Goal: Task Accomplishment & Management: Manage account settings

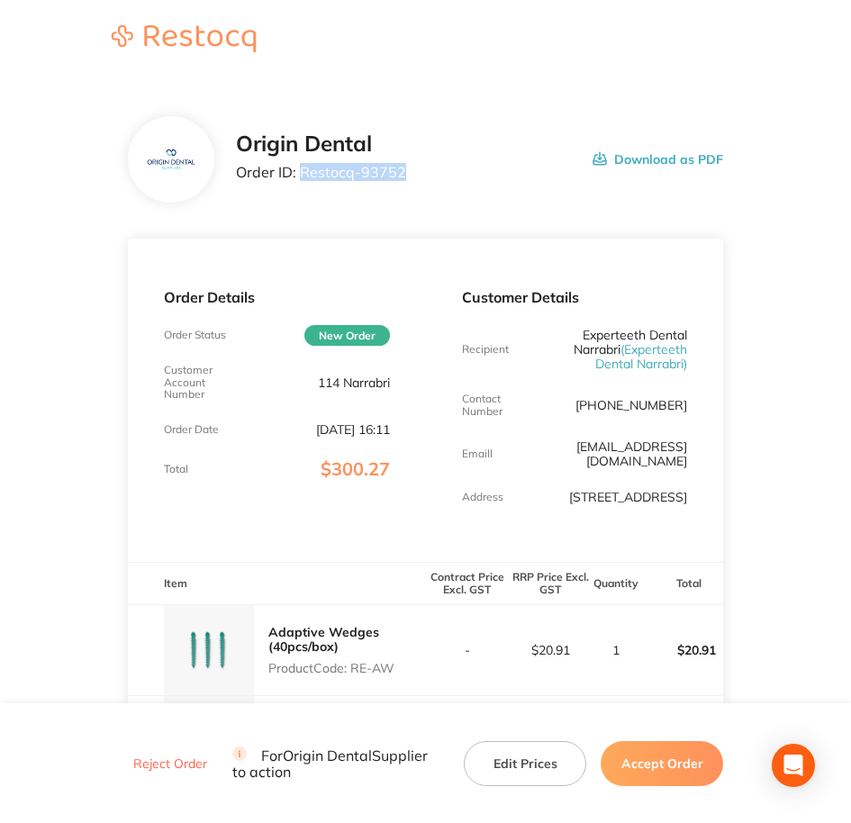
drag, startPoint x: 405, startPoint y: 170, endPoint x: 303, endPoint y: 180, distance: 102.3
click at [303, 180] on div "Origin Dental Order ID: Restocq- 93752 Download as PDF" at bounding box center [480, 160] width 488 height 56
copy p "Restocq- 93752"
click at [495, 220] on section "Origin Dental Order ID: Restocq- 93752 Download as PDF Order Details Order Stat…" at bounding box center [426, 837] width 596 height 1515
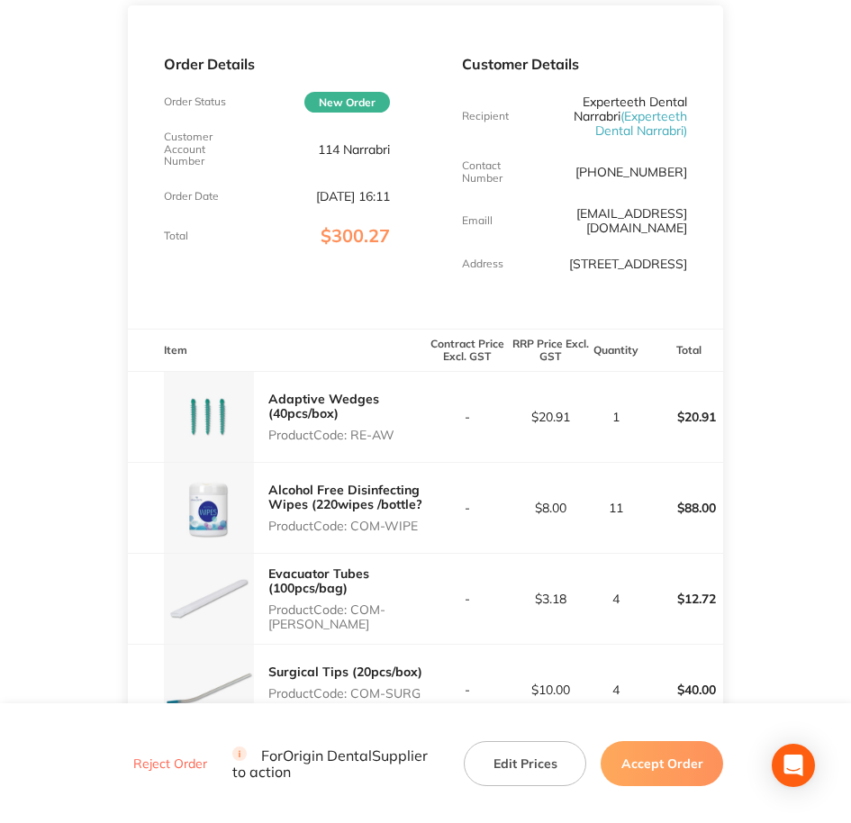
scroll to position [338, 0]
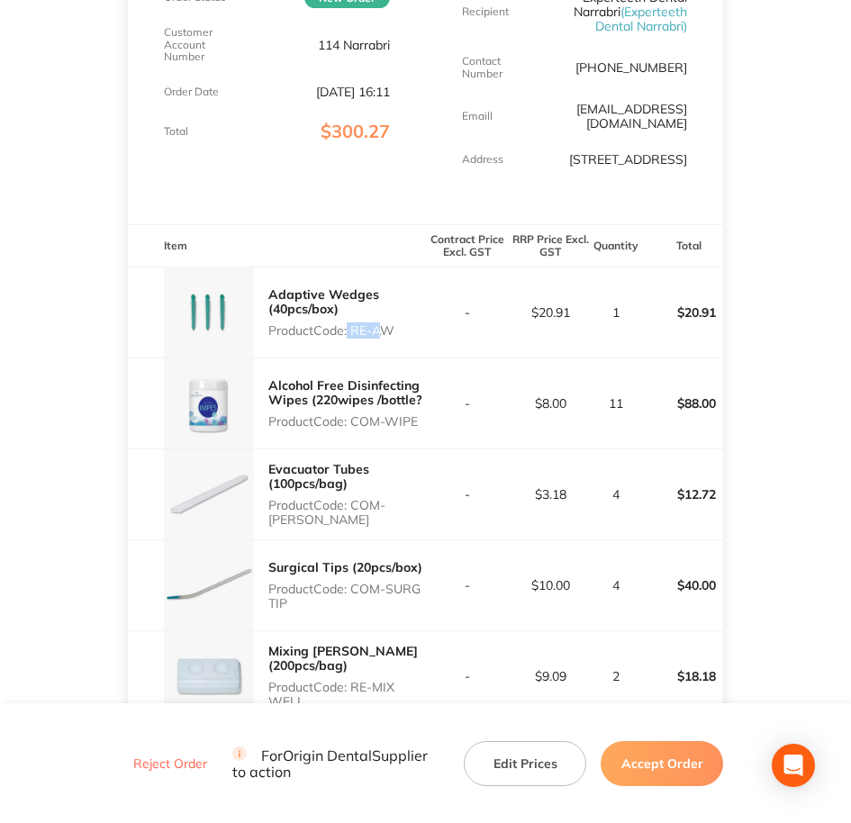
drag, startPoint x: 362, startPoint y: 327, endPoint x: 377, endPoint y: 325, distance: 14.5
click at [377, 325] on p "Product Code: RE-AW" at bounding box center [347, 330] width 158 height 14
drag, startPoint x: 377, startPoint y: 325, endPoint x: 359, endPoint y: 329, distance: 17.5
click at [359, 329] on p "Product Code: RE-AW" at bounding box center [347, 330] width 158 height 14
click at [356, 332] on p "Product Code: RE-AW" at bounding box center [347, 330] width 158 height 14
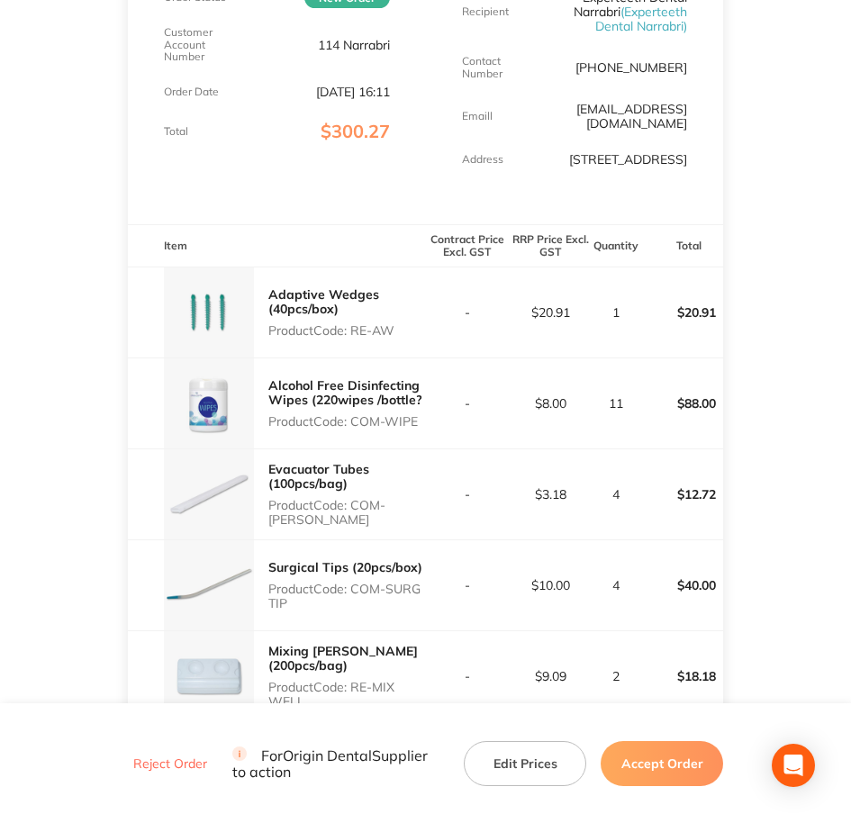
drag, startPoint x: 354, startPoint y: 331, endPoint x: 396, endPoint y: 331, distance: 42.3
click at [396, 331] on p "Product Code: RE-AW" at bounding box center [347, 330] width 158 height 14
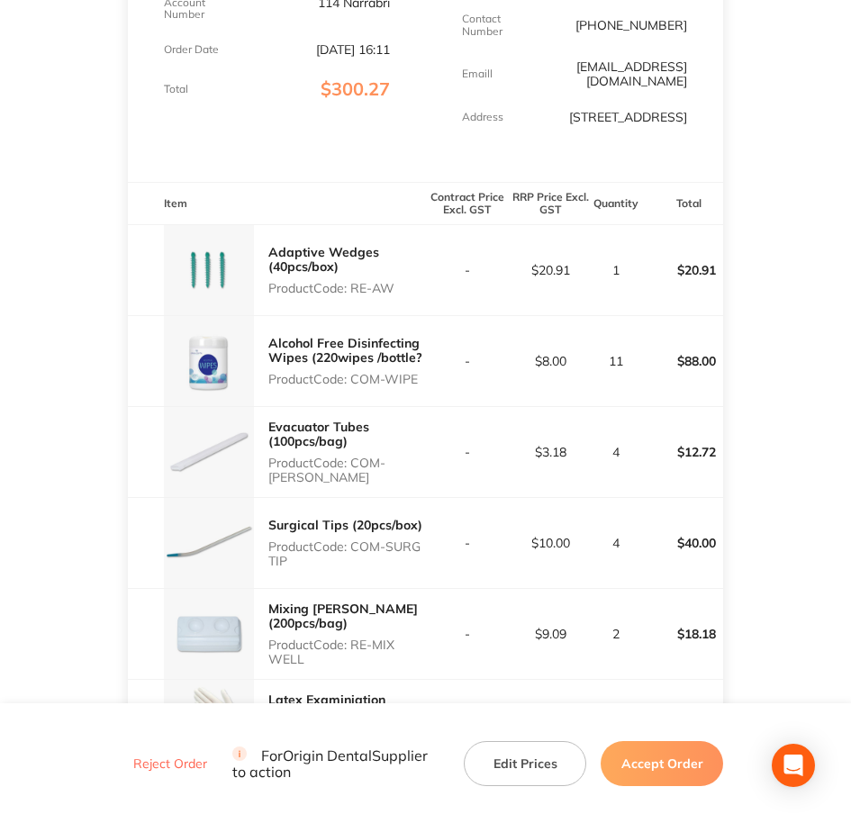
scroll to position [450, 0]
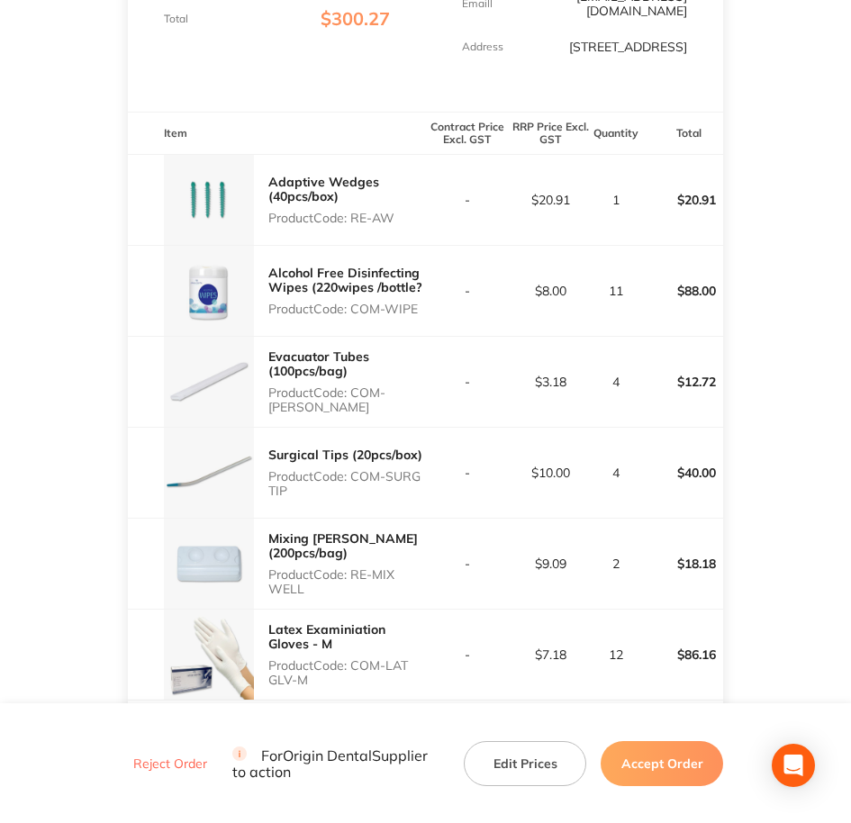
drag, startPoint x: 357, startPoint y: 306, endPoint x: 423, endPoint y: 304, distance: 66.7
click at [423, 304] on p "Product Code: COM-WIPE" at bounding box center [347, 309] width 158 height 14
copy p "COM-WIPE"
drag, startPoint x: 356, startPoint y: 394, endPoint x: 377, endPoint y: 411, distance: 27.6
click at [377, 411] on p "Product Code: COM-EVACU TIP" at bounding box center [347, 400] width 158 height 29
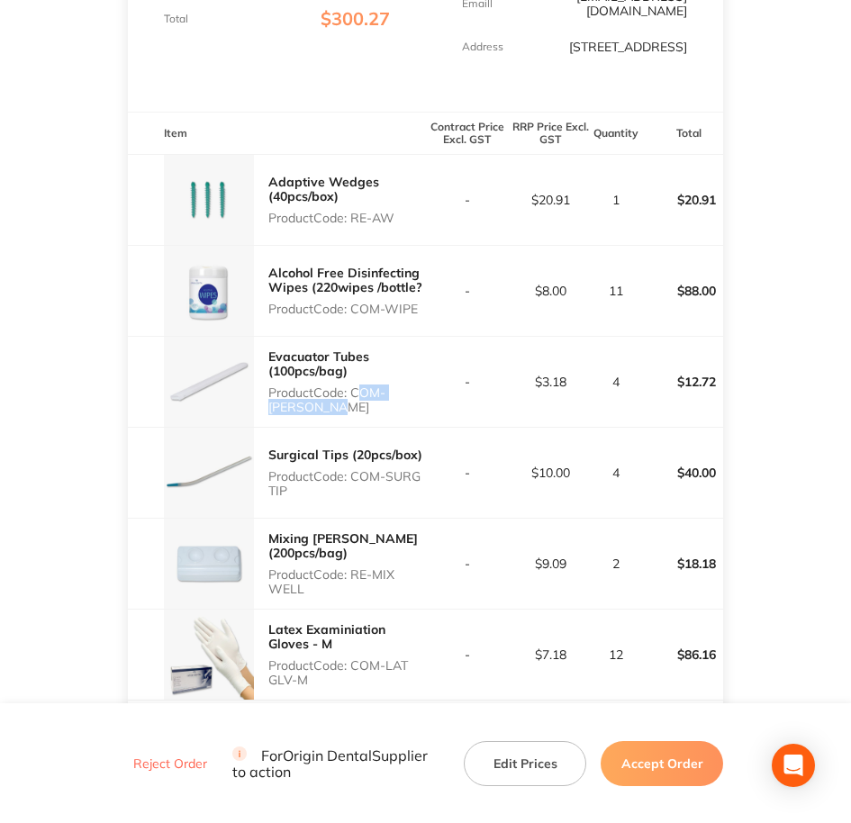
copy p "COM-[PERSON_NAME]"
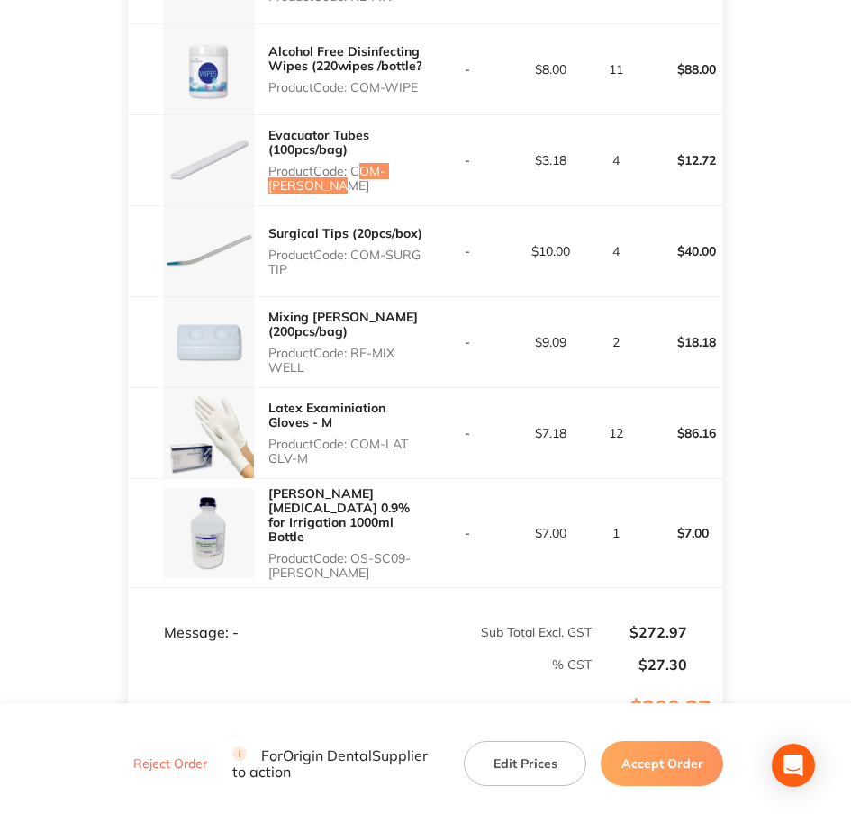
scroll to position [676, 0]
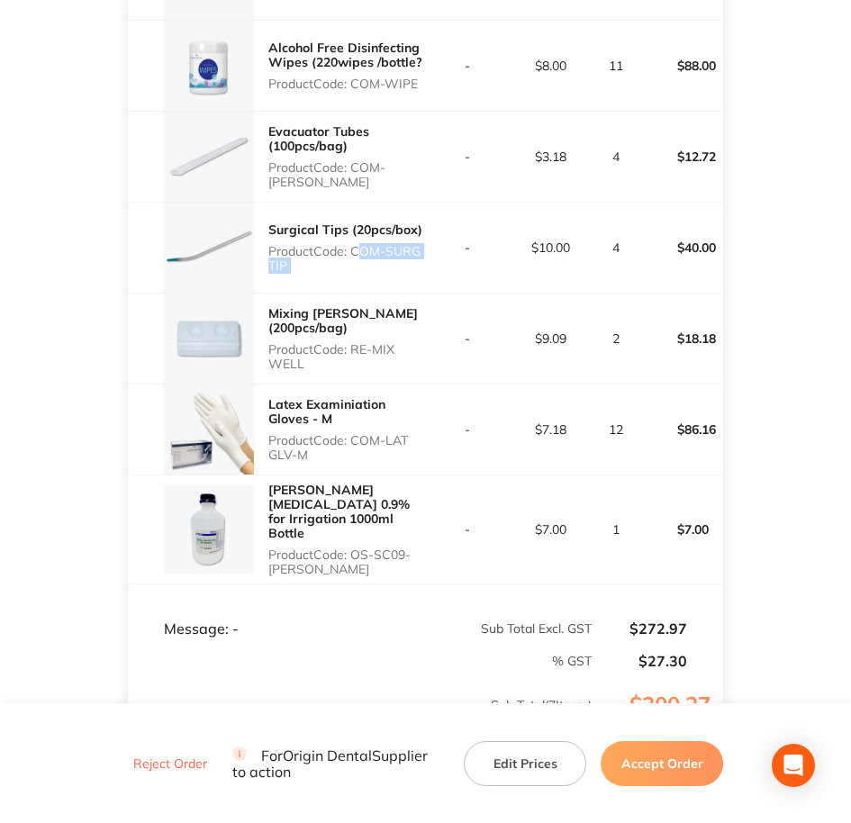
drag, startPoint x: 351, startPoint y: 250, endPoint x: 436, endPoint y: 262, distance: 85.6
click at [436, 262] on tr "Surgical Tips (20pcs/box) Product Code: COM-SURG TIP - $10.00 4 $40.00" at bounding box center [426, 247] width 596 height 91
copy p "COM-SURG TIP"
drag, startPoint x: 353, startPoint y: 342, endPoint x: 375, endPoint y: 353, distance: 24.2
click at [375, 353] on p "Product Code: RE-MIX WELL" at bounding box center [347, 356] width 158 height 29
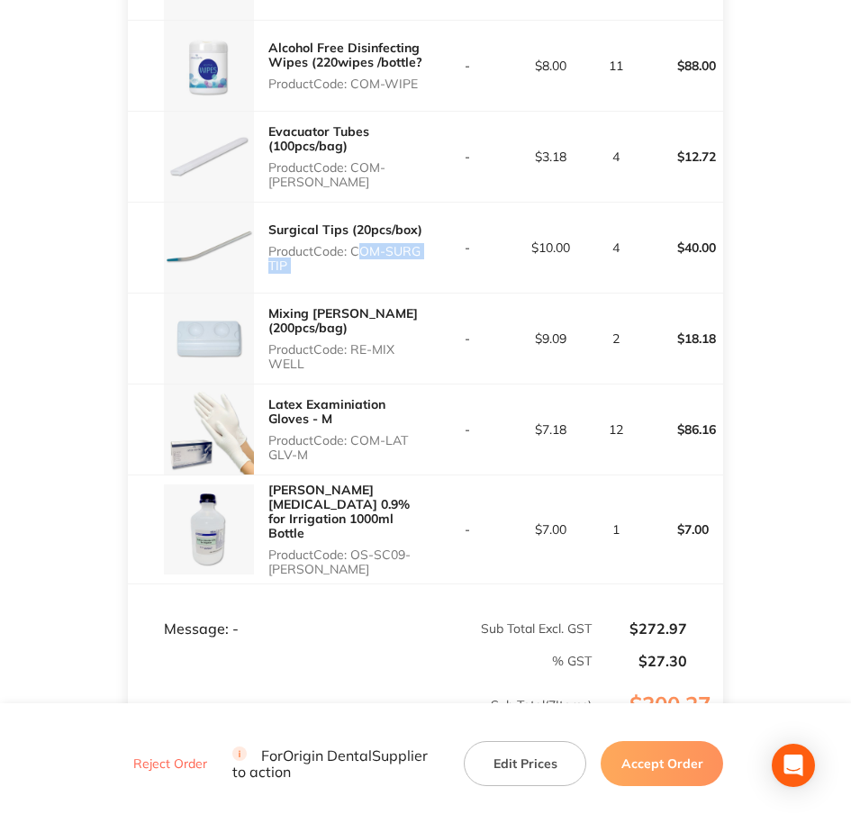
copy p "RE-MIX WELL"
drag, startPoint x: 353, startPoint y: 442, endPoint x: 373, endPoint y: 459, distance: 25.6
click at [373, 459] on p "Product Code: COM-LAT GLV-M" at bounding box center [347, 447] width 158 height 29
copy p "COM-LAT GLV-M"
drag, startPoint x: 358, startPoint y: 541, endPoint x: 398, endPoint y: 555, distance: 43.0
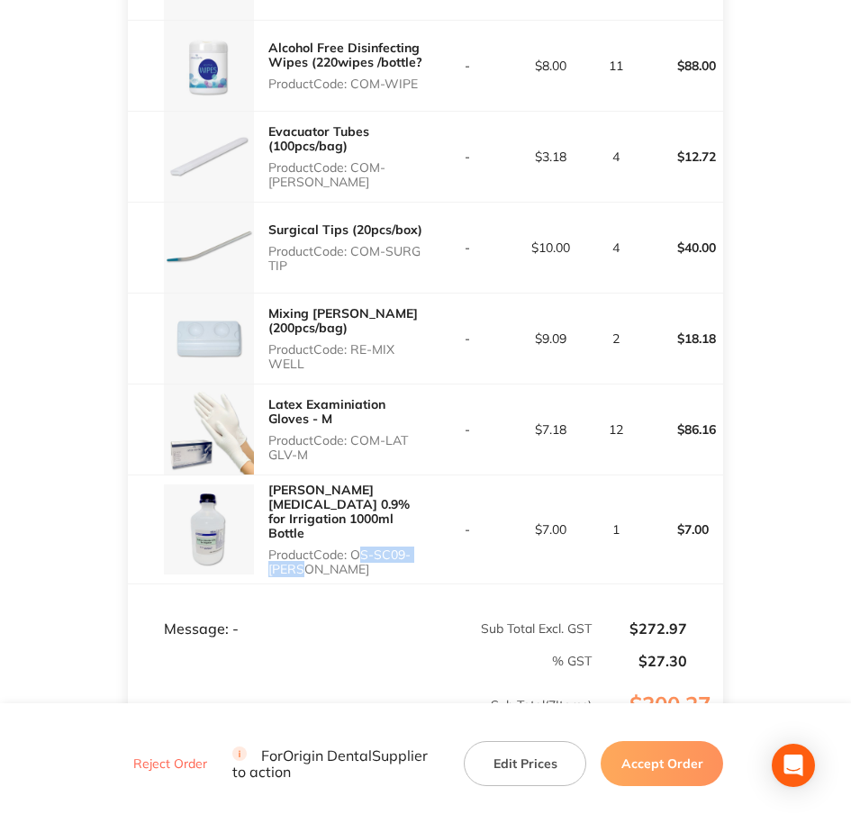
click at [398, 555] on p "Product Code: OS-SC09-[PERSON_NAME]" at bounding box center [347, 562] width 158 height 29
copy p "OS-SC09-[PERSON_NAME]"
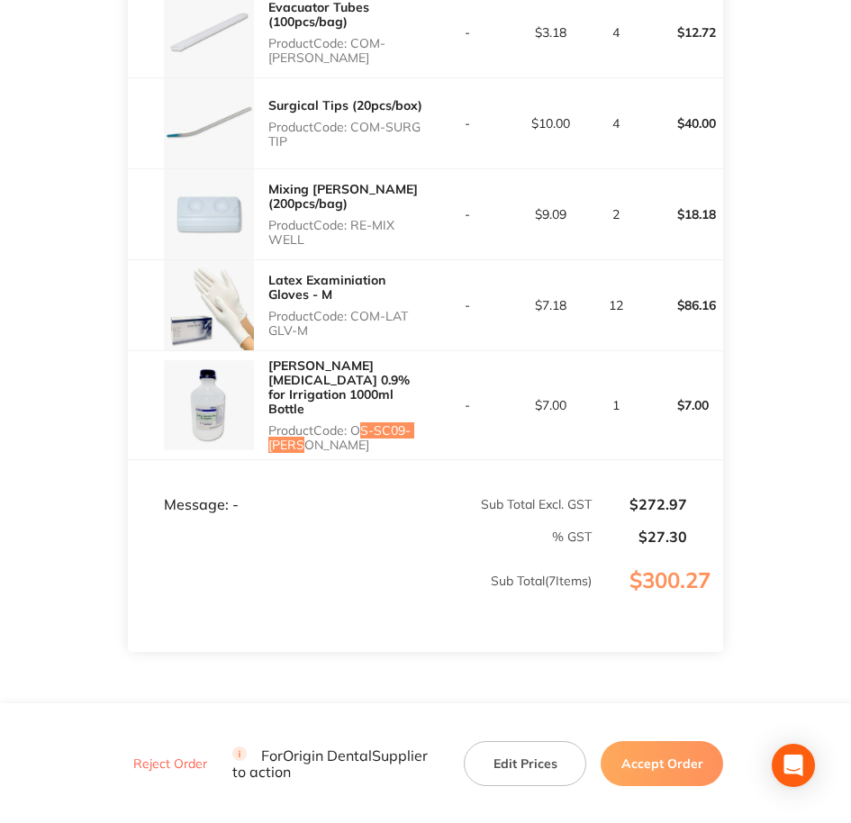
scroll to position [541, 0]
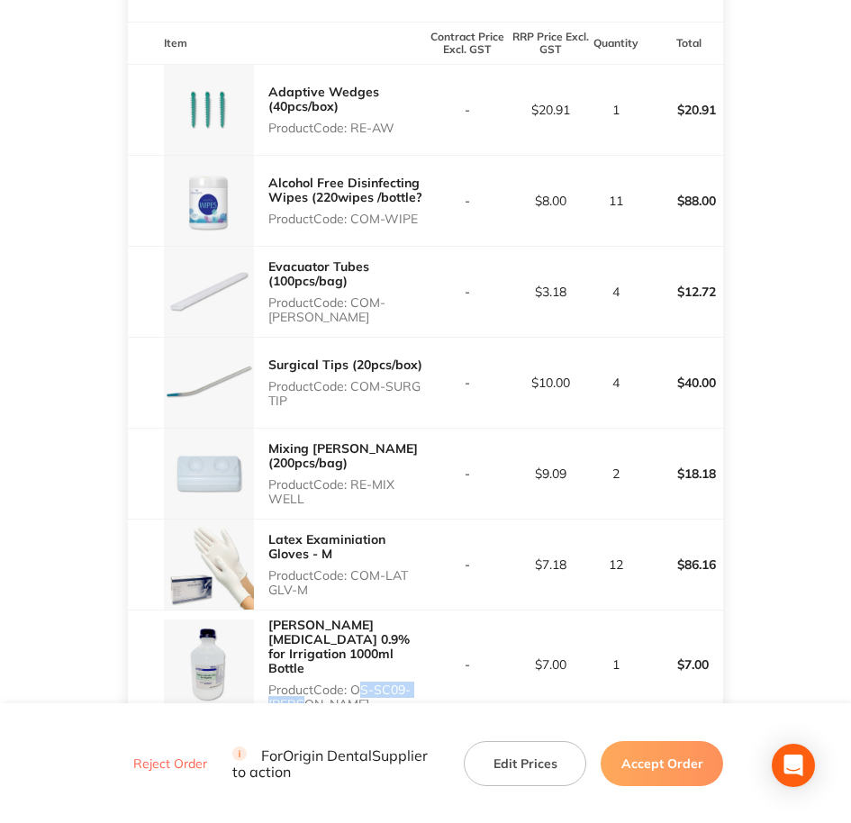
click at [679, 658] on button "Accept Order" at bounding box center [662, 763] width 123 height 45
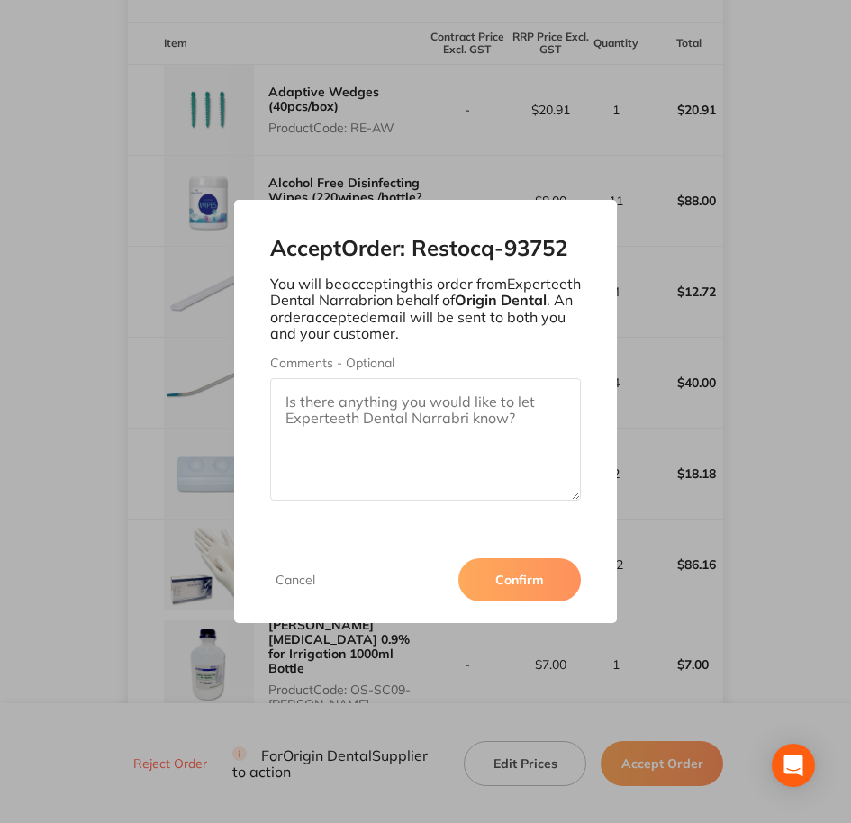
click at [441, 411] on textarea "Comments - Optional" at bounding box center [425, 439] width 311 height 123
paste textarea "SO-00001032"
drag, startPoint x: 455, startPoint y: 484, endPoint x: 543, endPoint y: 559, distance: 115.7
click at [526, 523] on div "Accept Order: Restocq- 93752 You will be accepting this order from Experteeth D…" at bounding box center [425, 368] width 383 height 336
type textarea "SO-00001032"
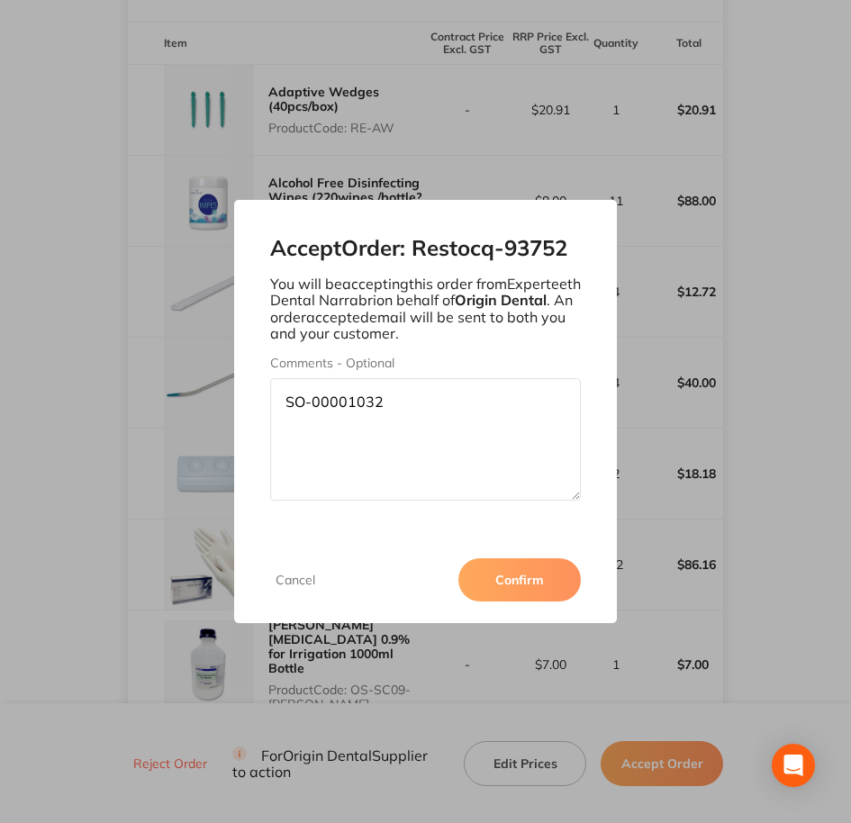
click at [547, 578] on button "Confirm" at bounding box center [520, 580] width 123 height 43
